Goal: Task Accomplishment & Management: Manage account settings

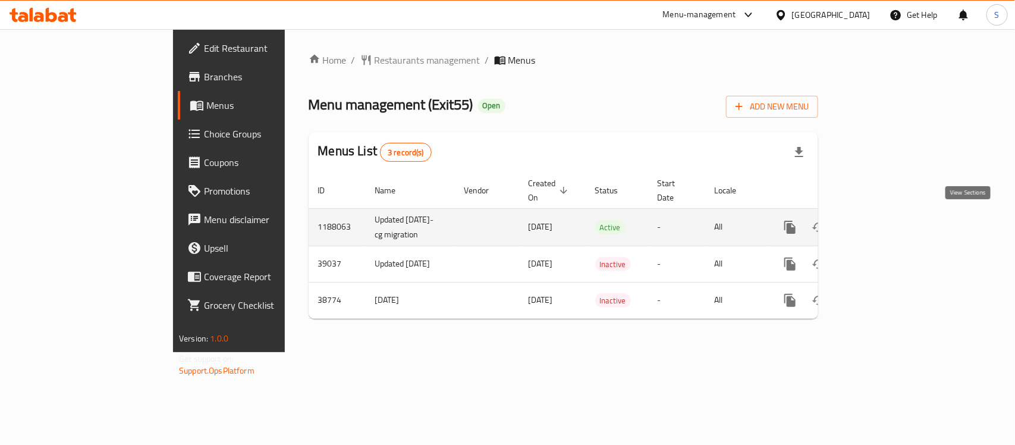
click at [883, 224] on icon "enhanced table" at bounding box center [876, 227] width 14 height 14
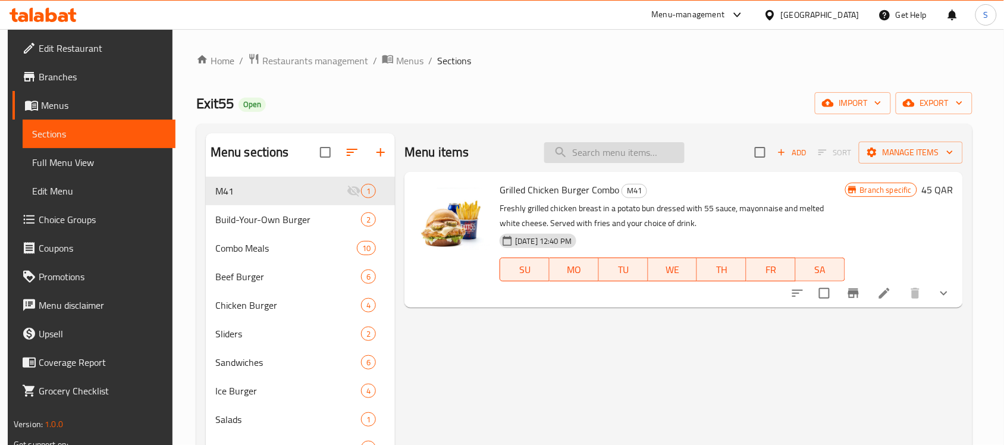
click at [615, 156] on input "search" at bounding box center [614, 152] width 140 height 21
paste input "Bacon Cheese Beef Burger"
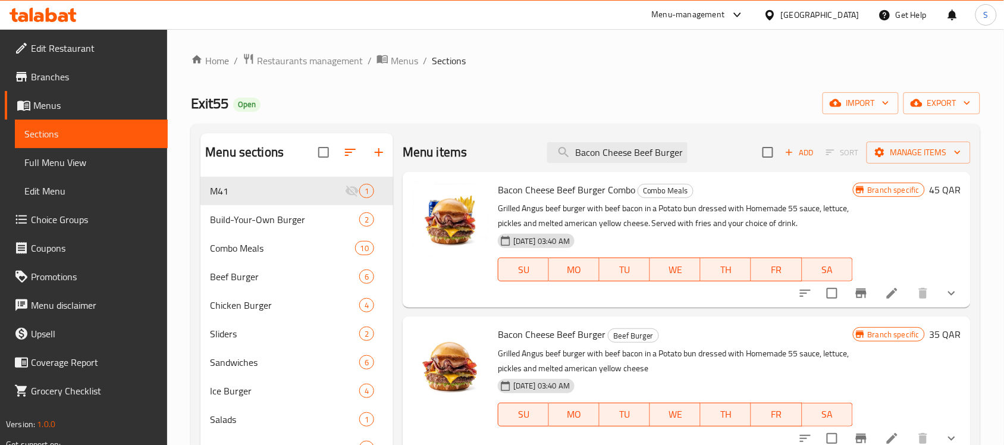
drag, startPoint x: 575, startPoint y: 153, endPoint x: 536, endPoint y: 150, distance: 39.4
click at [537, 150] on div "Menu items Bacon Cheese Beef Burger Add Sort Manage items" at bounding box center [687, 152] width 568 height 39
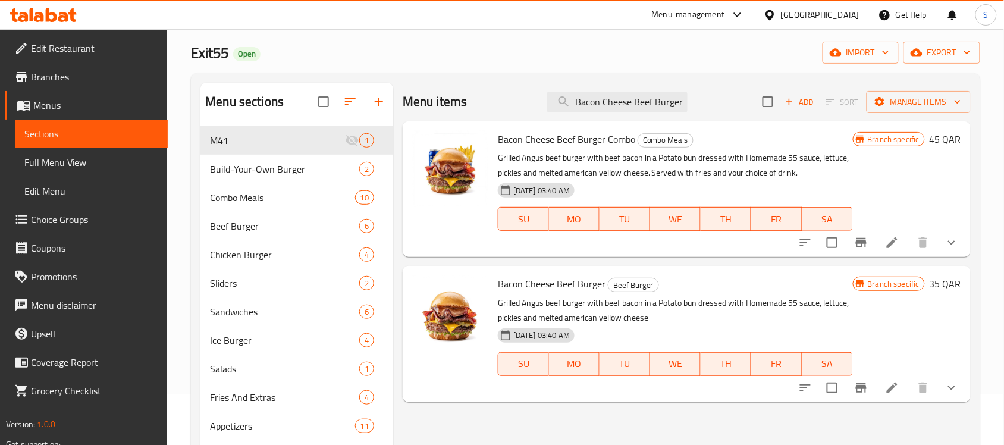
scroll to position [149, 0]
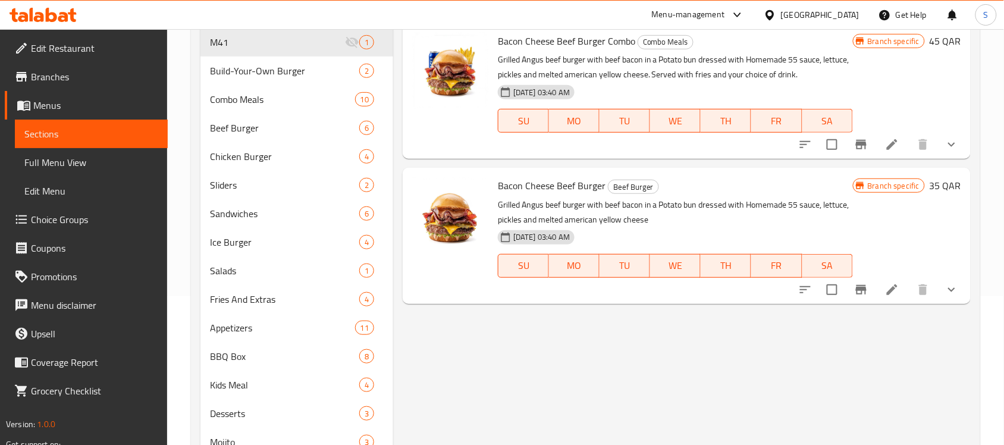
type input "Bacon Cheese Beef Burger"
click at [893, 288] on icon at bounding box center [892, 289] width 11 height 11
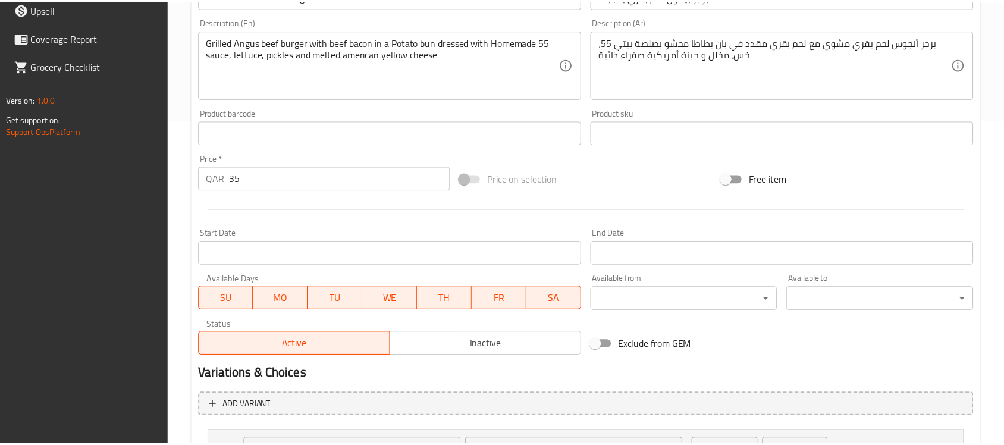
scroll to position [580, 0]
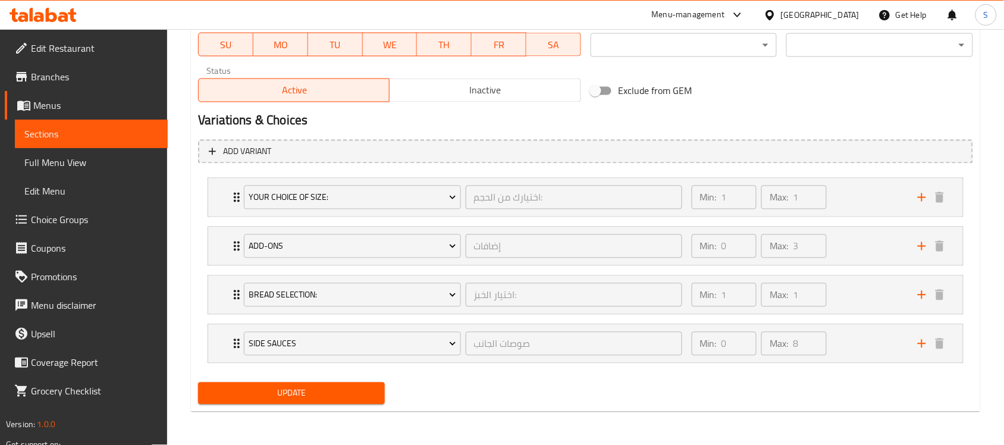
click at [482, 78] on button "Inactive" at bounding box center [484, 90] width 191 height 24
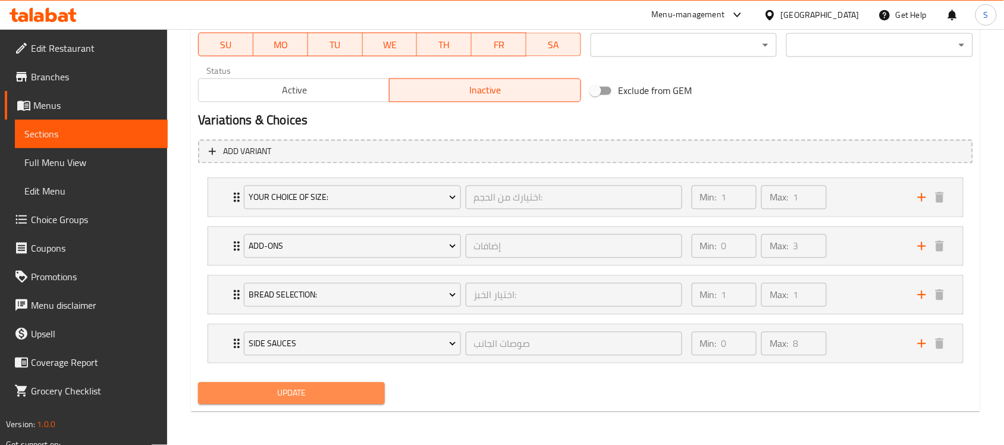
click at [302, 403] on button "Update" at bounding box center [291, 393] width 187 height 22
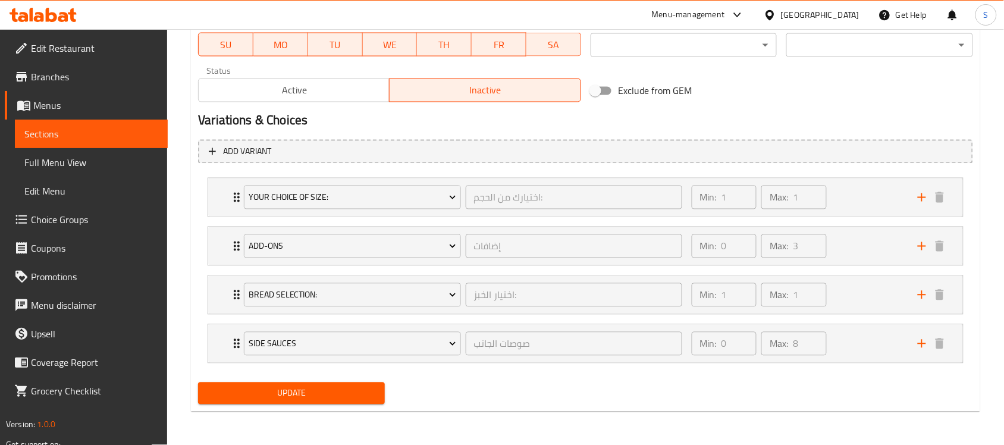
click at [536, 405] on div "Update" at bounding box center [585, 394] width 784 height 32
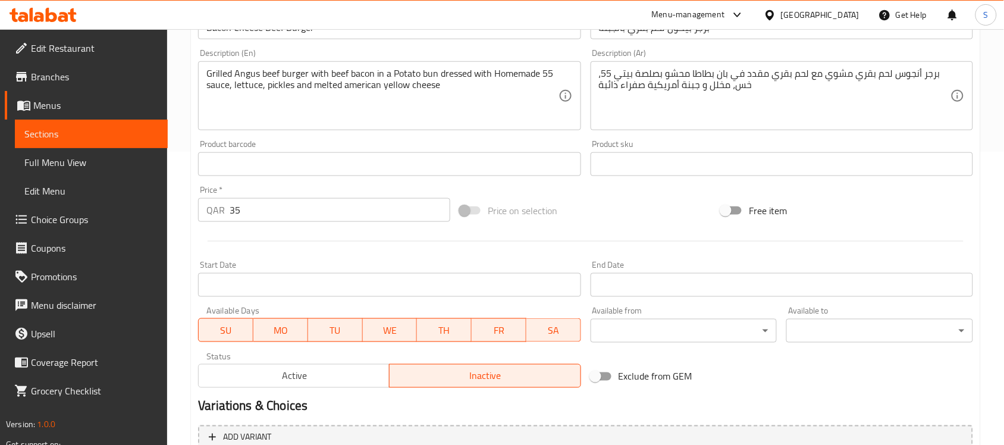
scroll to position [282, 0]
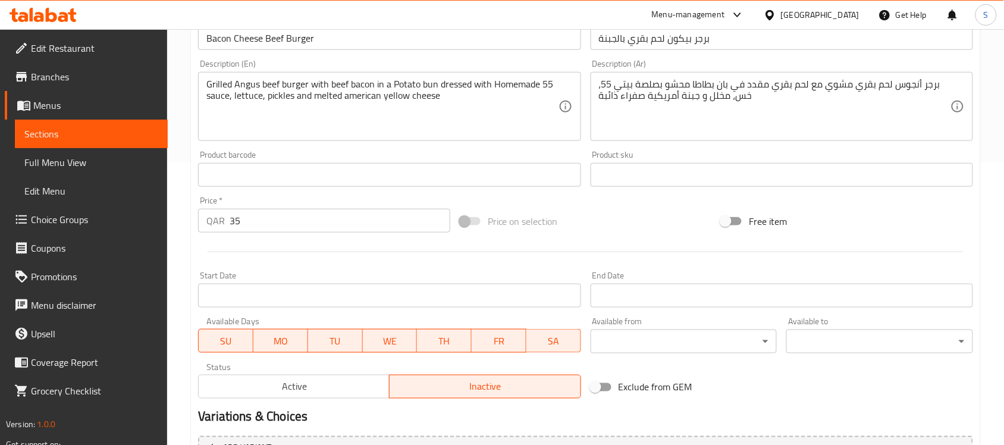
click at [78, 138] on span "Sections" at bounding box center [91, 134] width 134 height 14
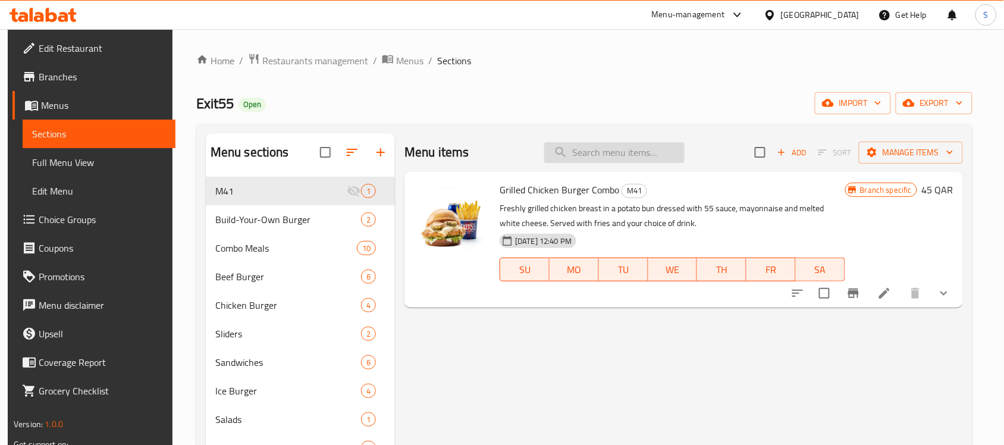
click at [626, 150] on input "search" at bounding box center [614, 152] width 140 height 21
paste input "Bacon Cheese Beef Burger"
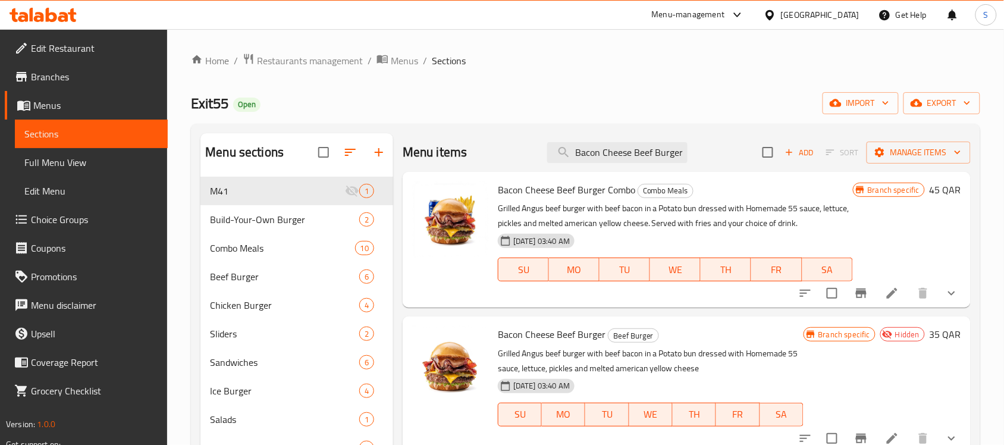
type input "Bacon Cheese Beef Burger"
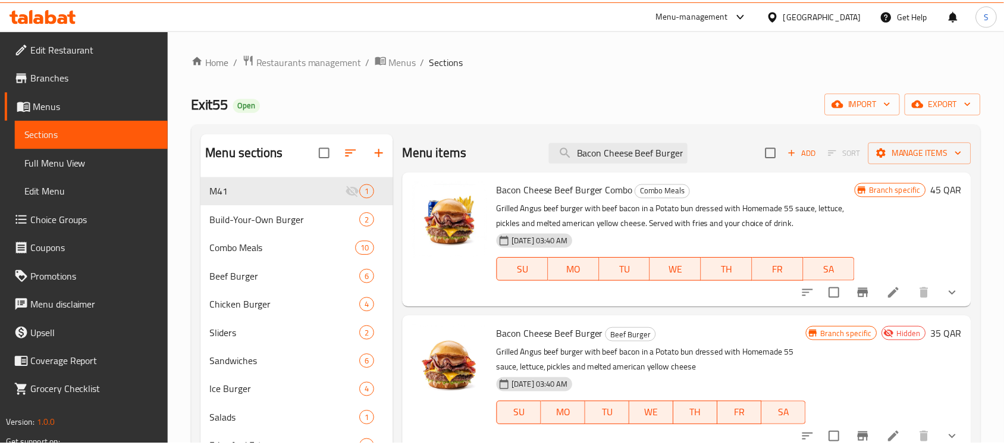
scroll to position [226, 0]
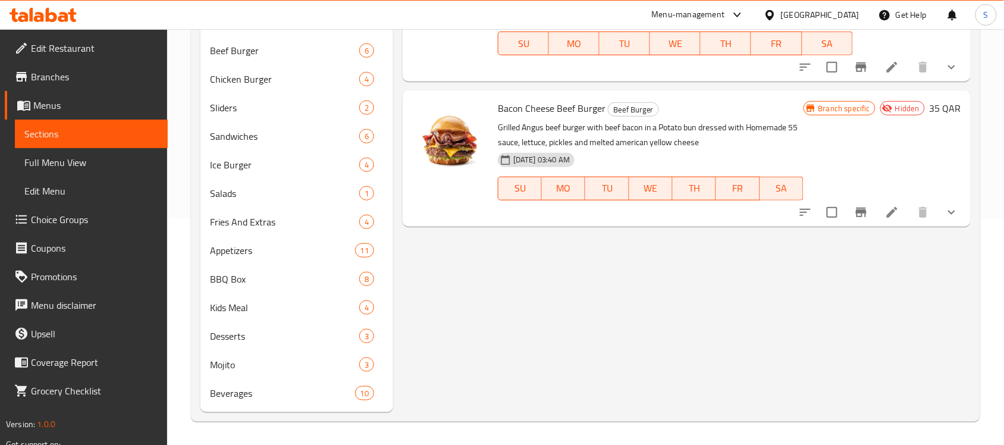
click at [676, 312] on div "Menu items Bacon Cheese Beef Burger Add Sort Manage items Bacon Cheese Beef Bur…" at bounding box center [681, 159] width 577 height 505
click at [890, 224] on div at bounding box center [878, 212] width 175 height 29
click at [891, 212] on icon at bounding box center [892, 212] width 11 height 11
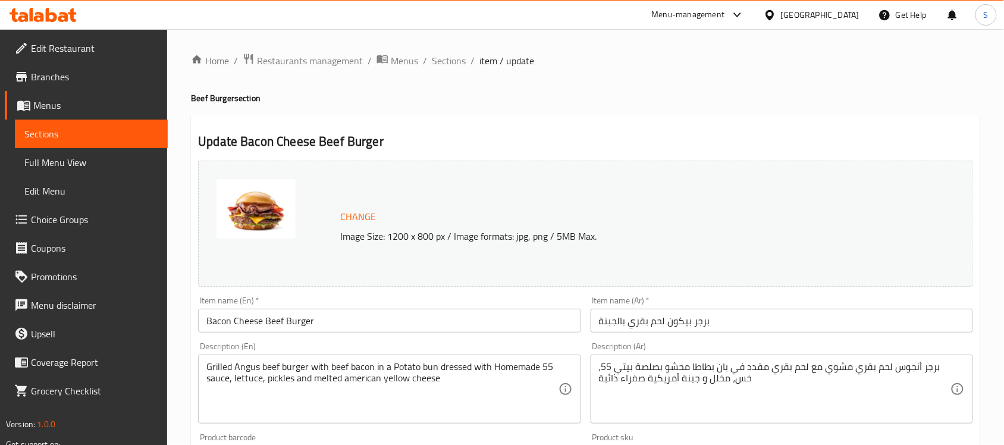
click at [265, 313] on input "Bacon Cheese Beef Burger" at bounding box center [389, 321] width 382 height 24
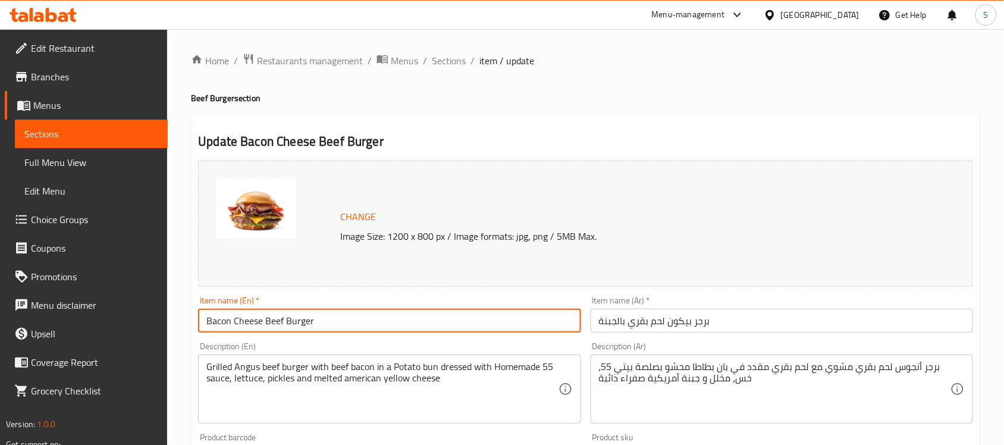
click at [265, 313] on input "Bacon Cheese Beef Burger" at bounding box center [389, 321] width 382 height 24
click at [52, 136] on span "Sections" at bounding box center [91, 134] width 134 height 14
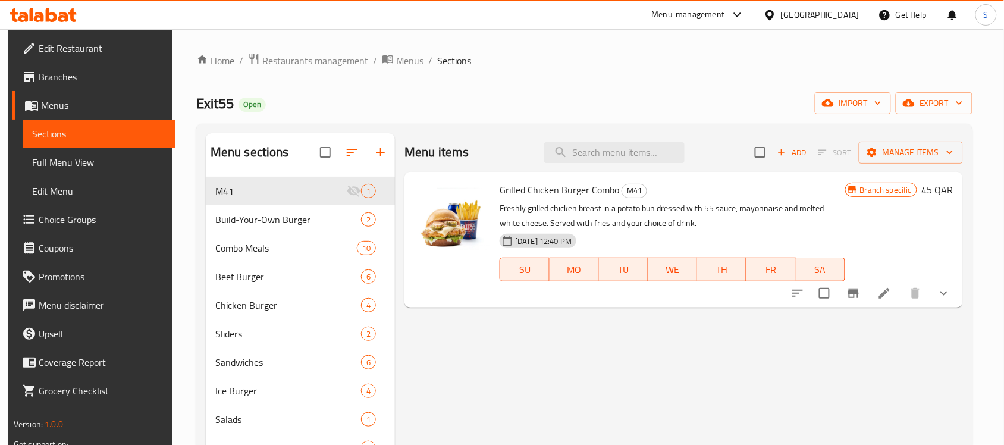
click at [56, 158] on span "Full Menu View" at bounding box center [99, 162] width 134 height 14
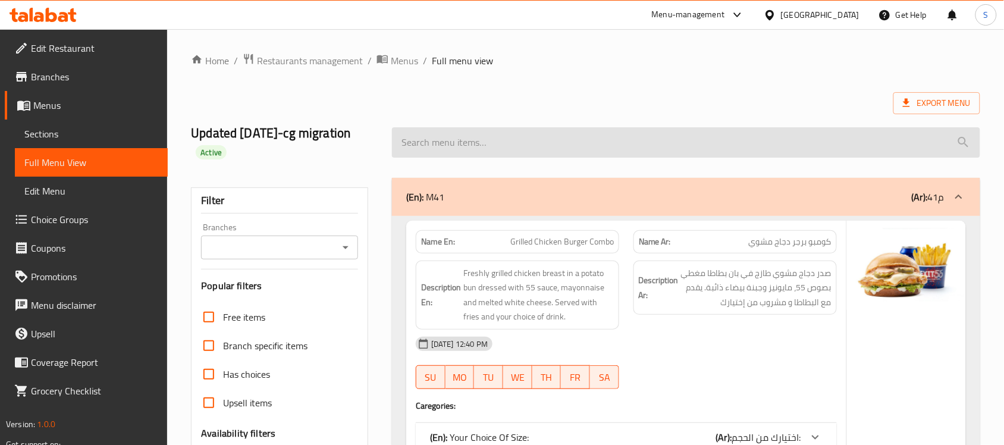
click at [699, 145] on input "search" at bounding box center [686, 142] width 588 height 30
paste input "Bacon Cheese Beef Burger"
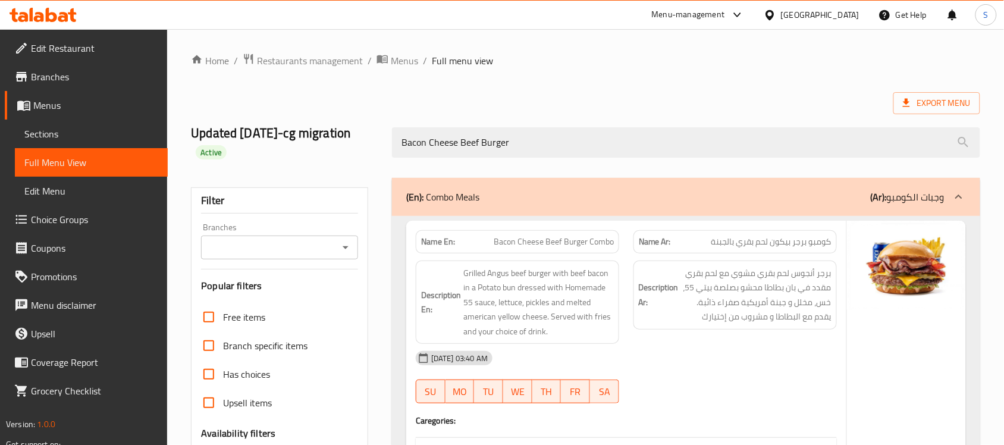
type input "Bacon Cheese Beef Burger"
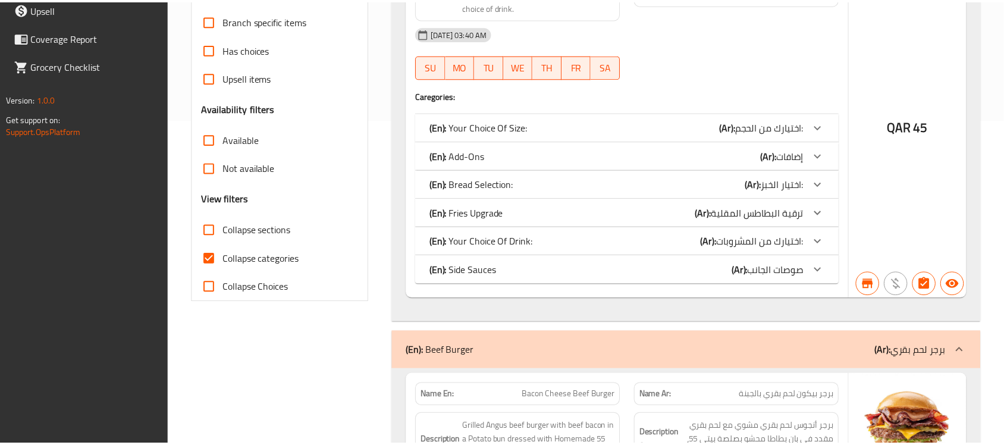
scroll to position [633, 0]
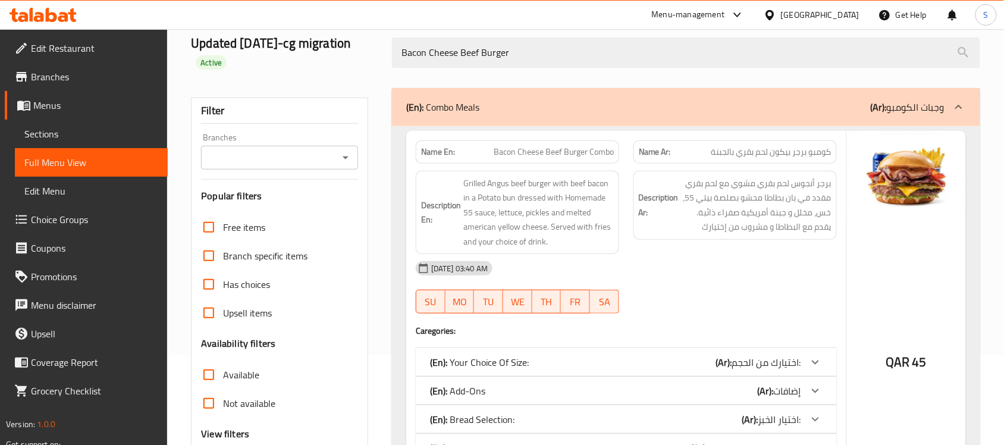
scroll to position [0, 0]
